Goal: Information Seeking & Learning: Understand process/instructions

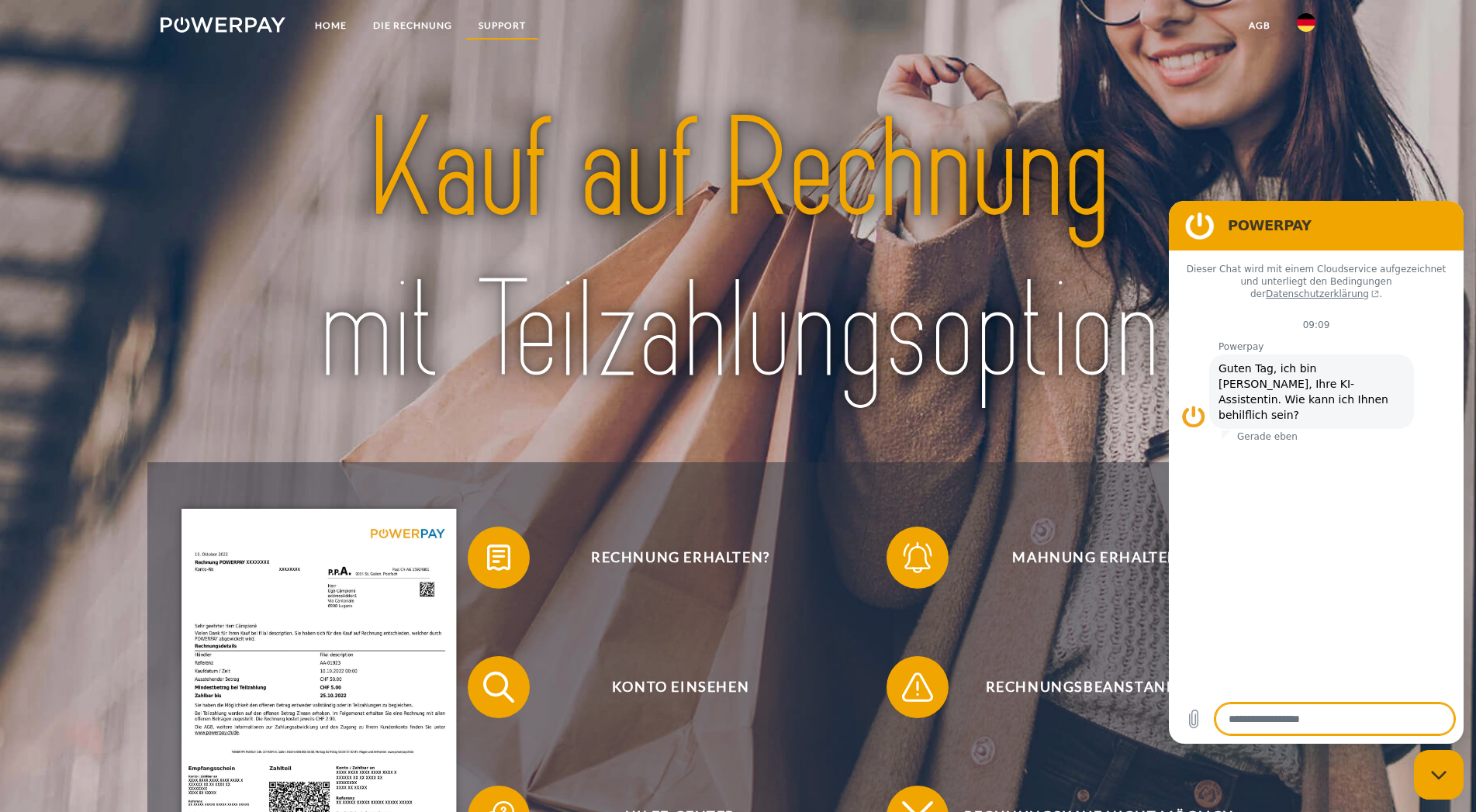
click at [512, 22] on link "SUPPORT" at bounding box center [502, 25] width 74 height 28
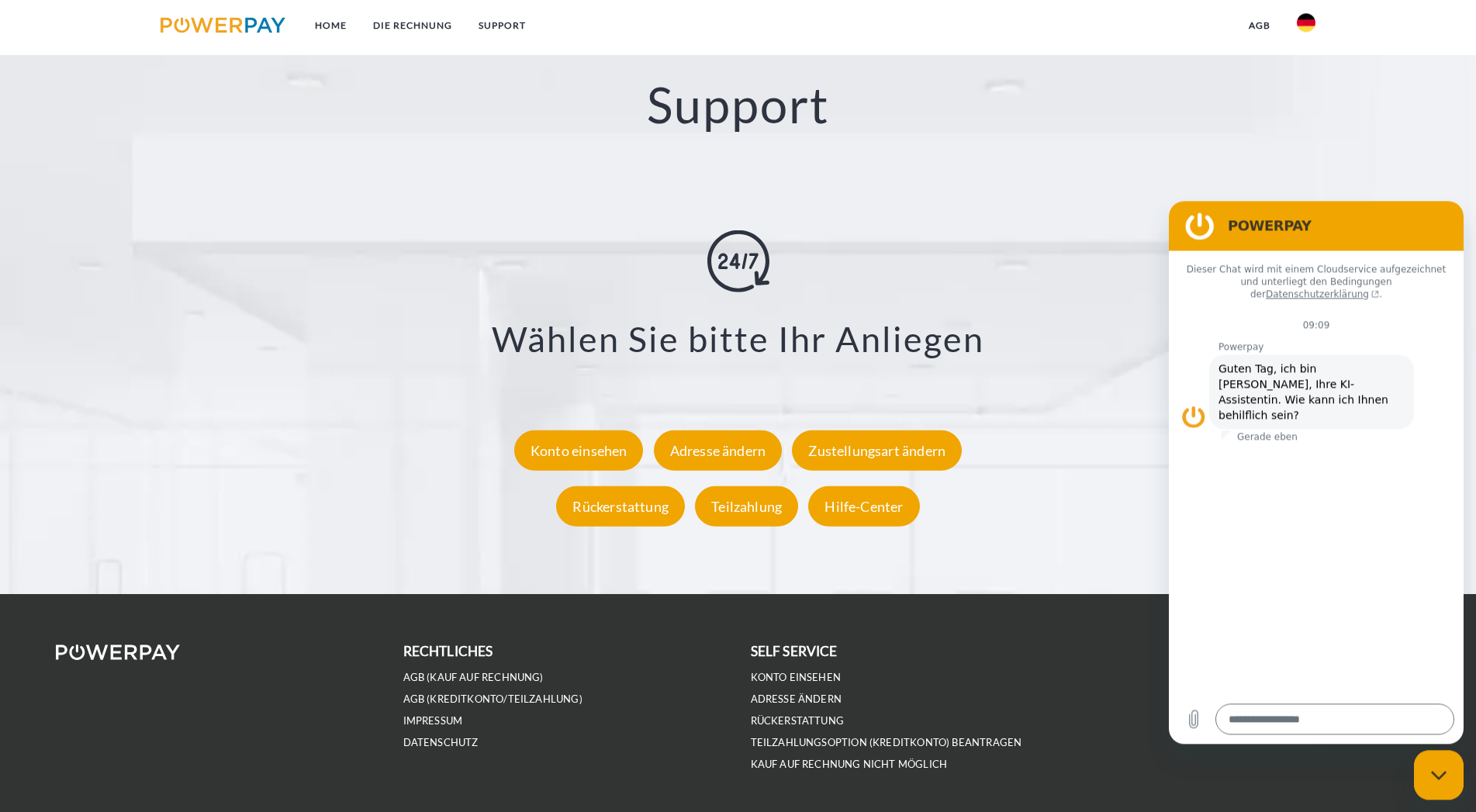
scroll to position [2791, 0]
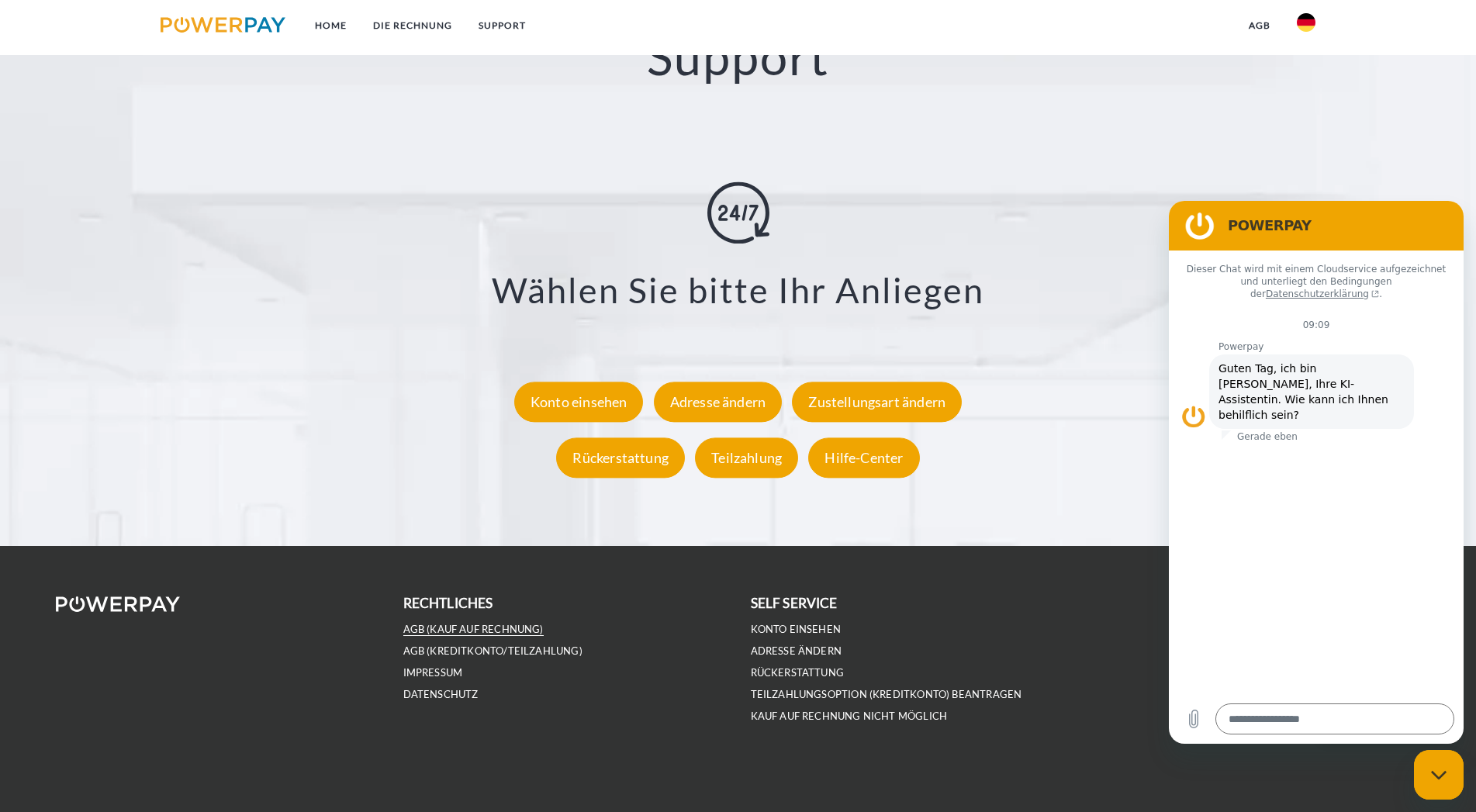
click at [489, 633] on link "AGB (Kauf auf Rechnung)" at bounding box center [474, 629] width 141 height 13
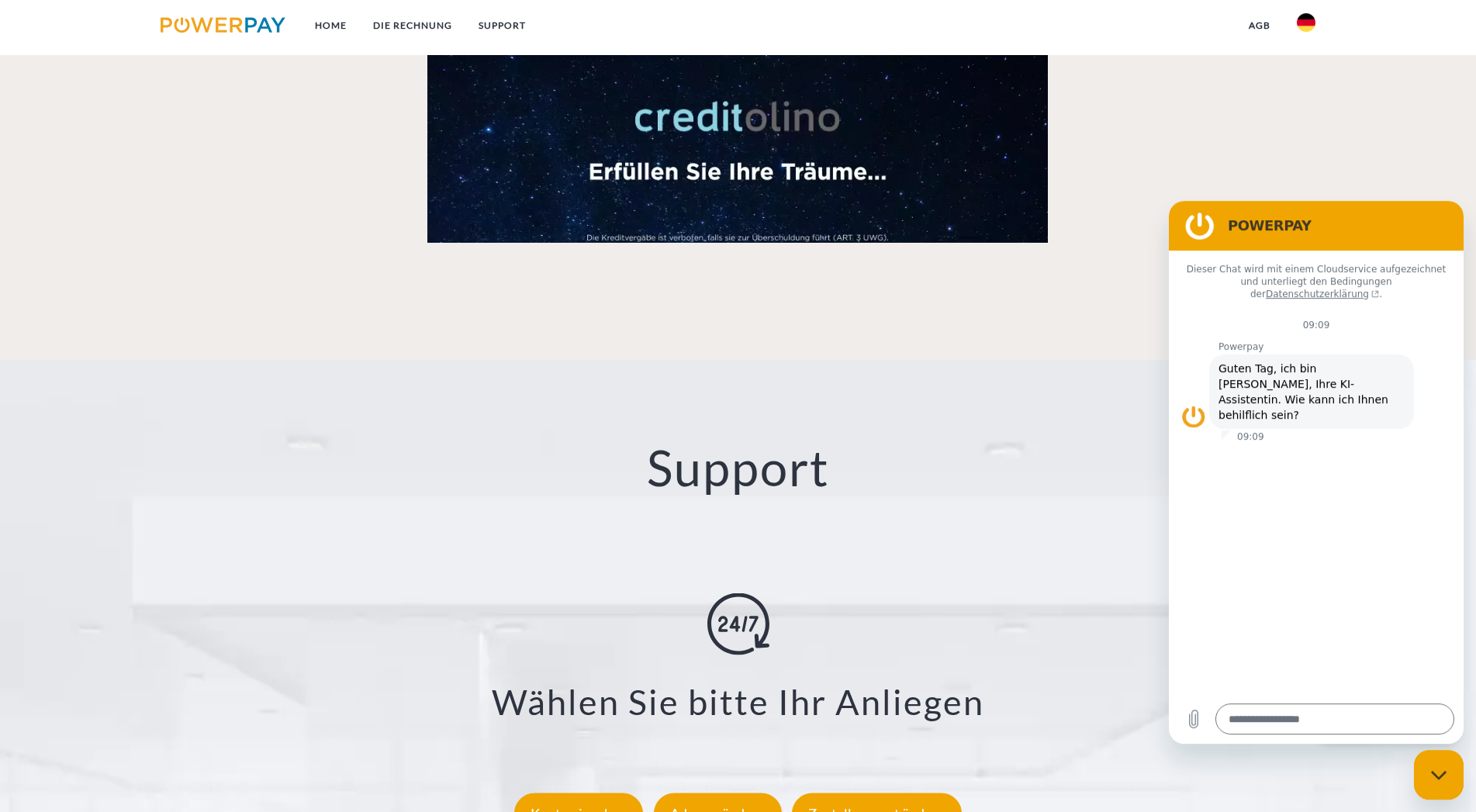
scroll to position [2316, 0]
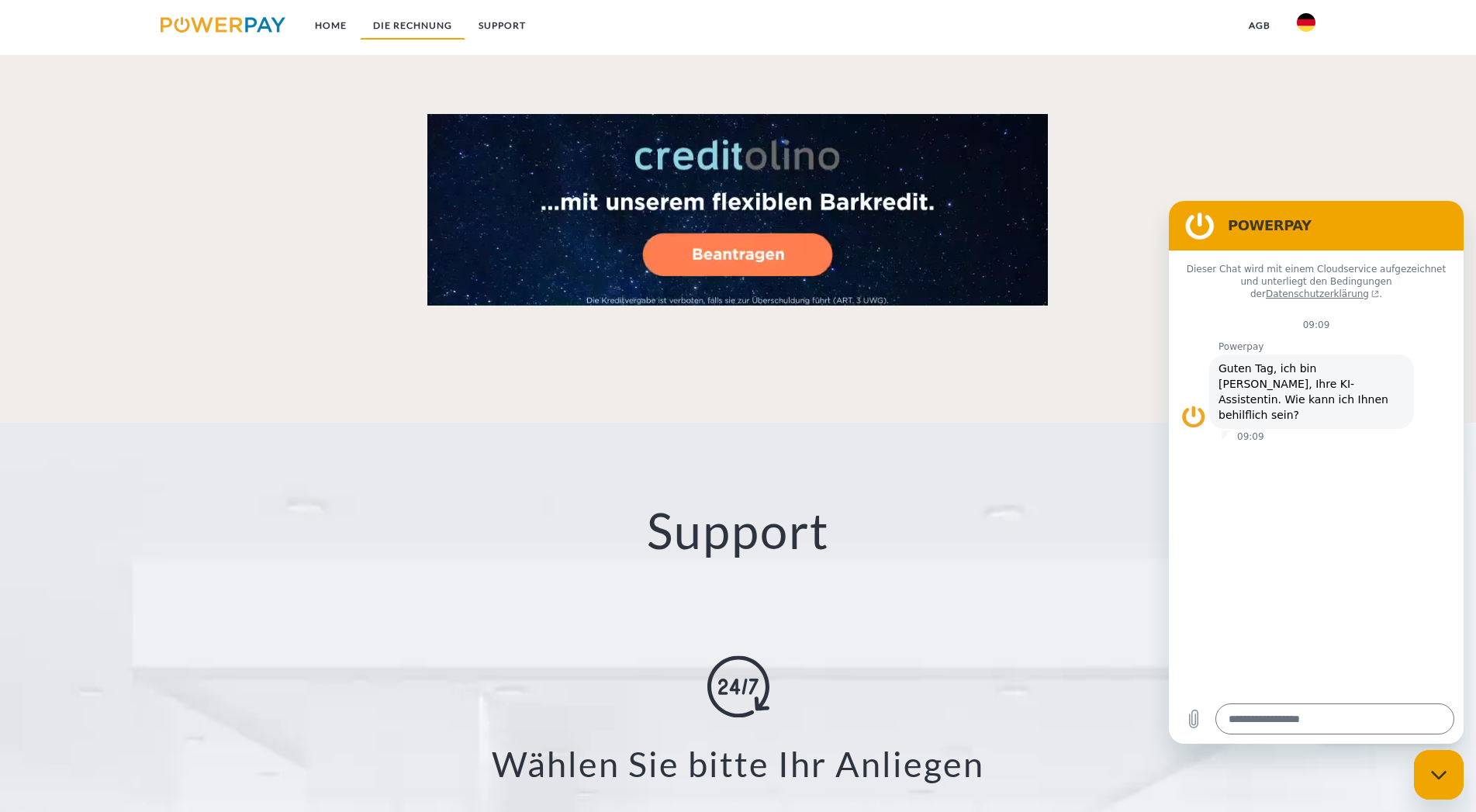
click at [419, 28] on link "DIE RECHNUNG" at bounding box center [412, 25] width 105 height 28
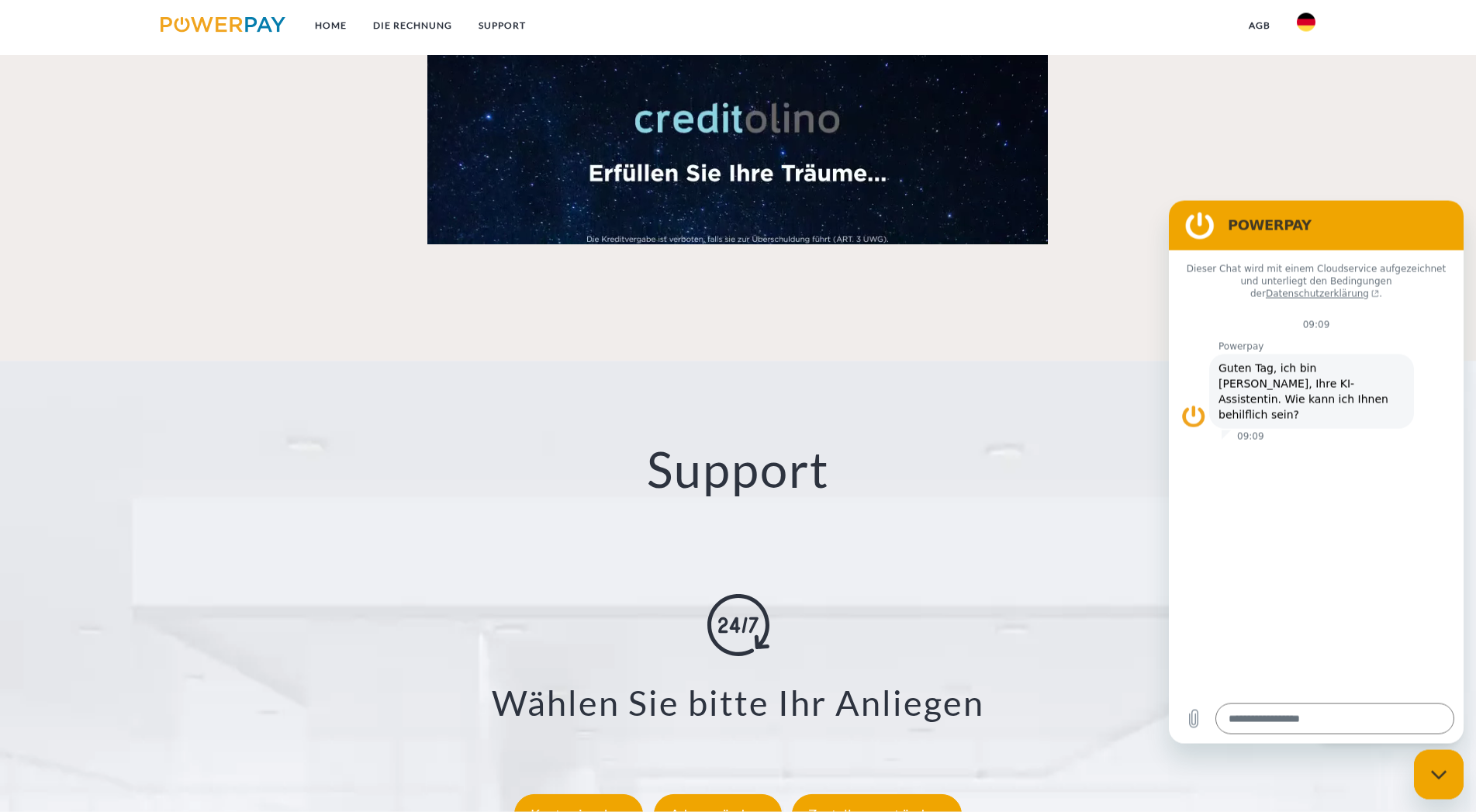
scroll to position [2791, 0]
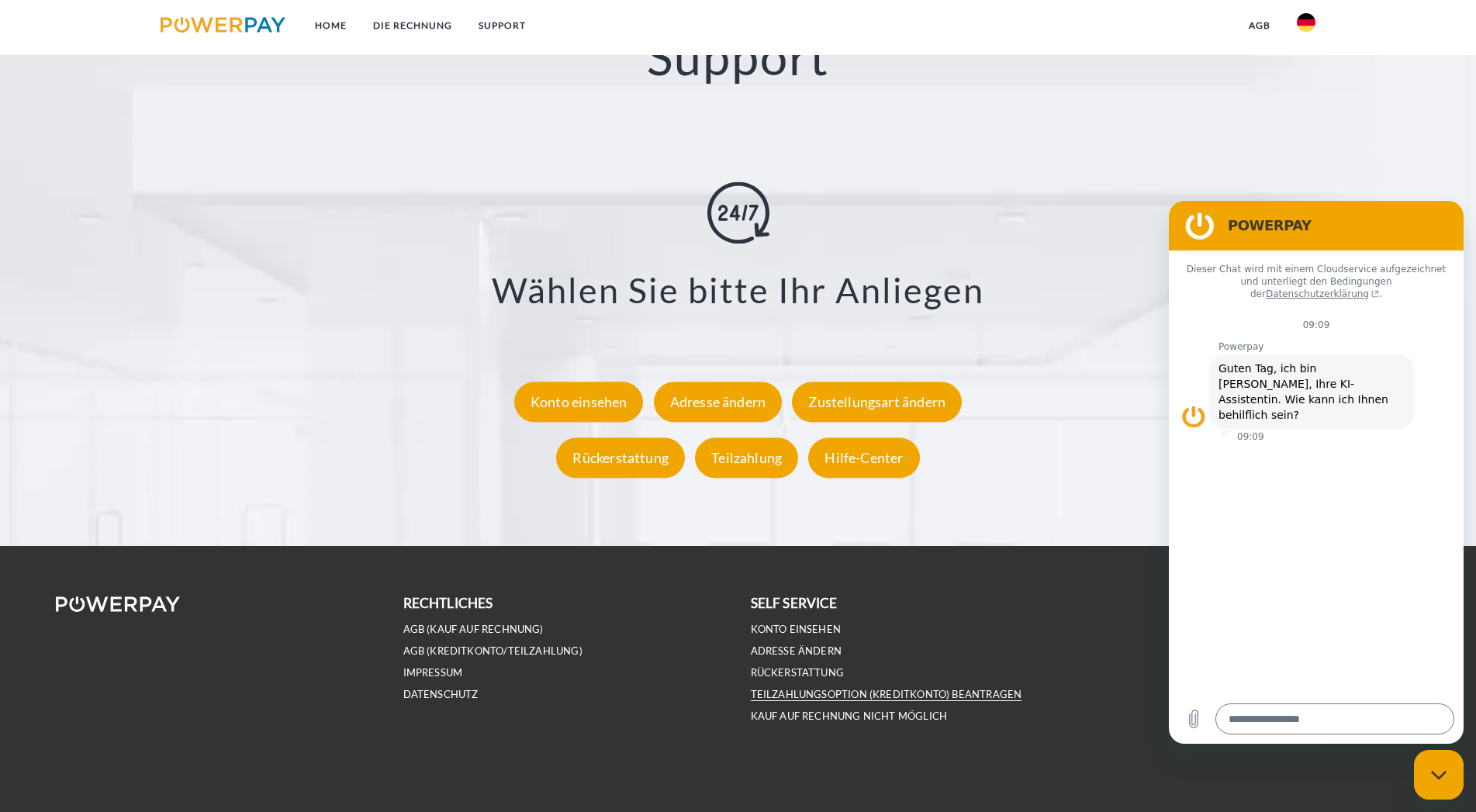
click at [976, 691] on link "Teilzahlungsoption (KREDITKONTO) beantragen" at bounding box center [887, 694] width 272 height 13
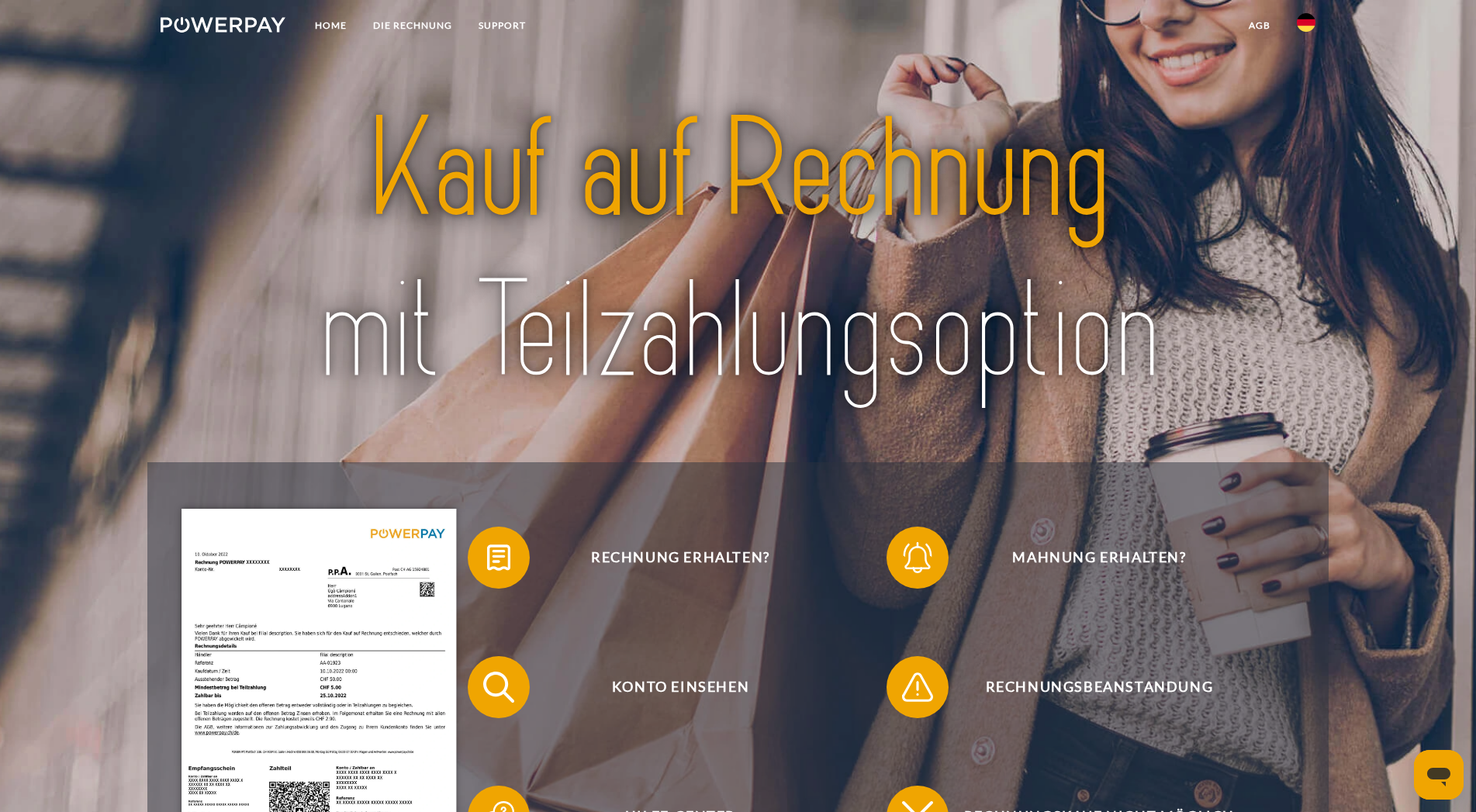
scroll to position [237, 0]
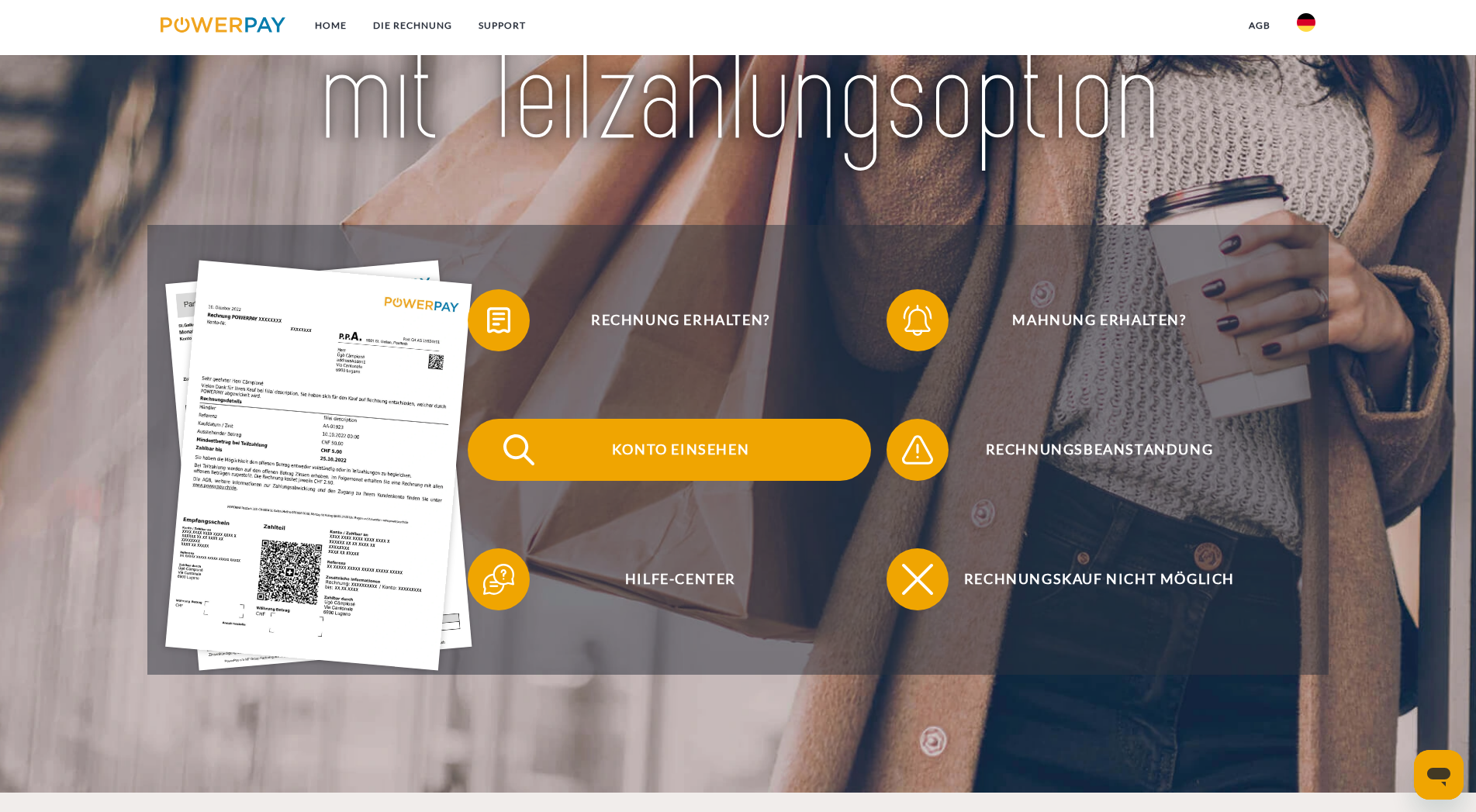
click at [650, 452] on span "Konto einsehen" at bounding box center [679, 450] width 380 height 62
